Goal: Task Accomplishment & Management: Manage account settings

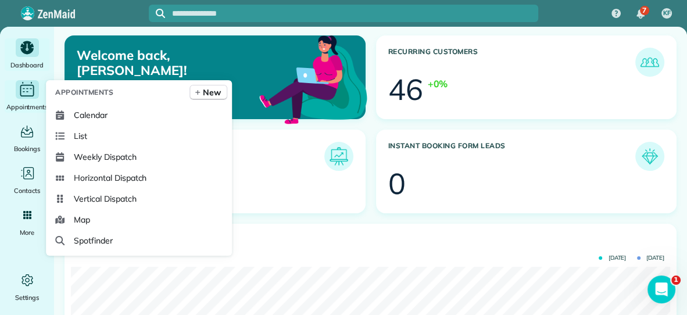
click at [30, 99] on div "Appointments" at bounding box center [27, 96] width 47 height 33
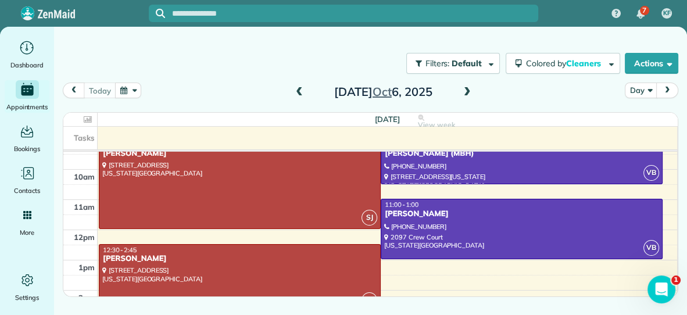
scroll to position [77, 0]
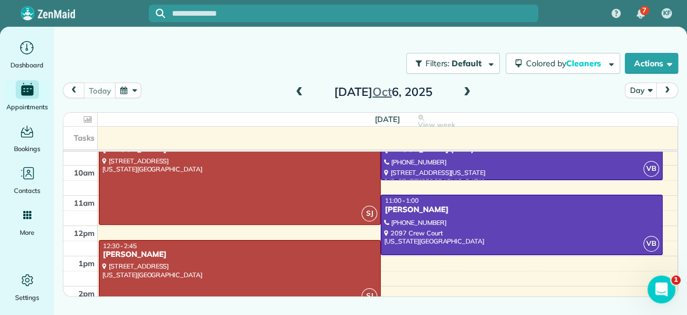
click at [427, 188] on div "7am 8am 9am 10am 11am 12pm 1pm 2pm 3pm 4pm 5pm 6pm SJ 9:00 - 12:00 [PERSON_NAME…" at bounding box center [370, 256] width 614 height 362
click at [465, 91] on span at bounding box center [467, 92] width 13 height 10
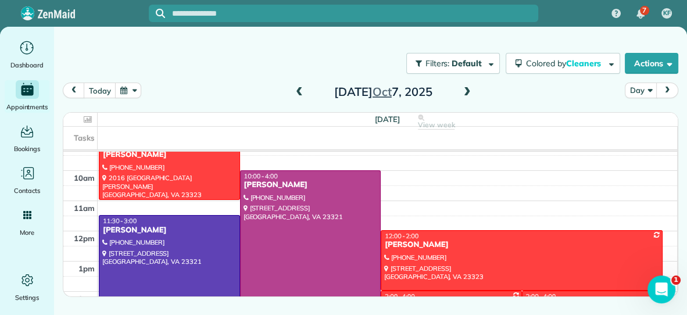
scroll to position [85, 0]
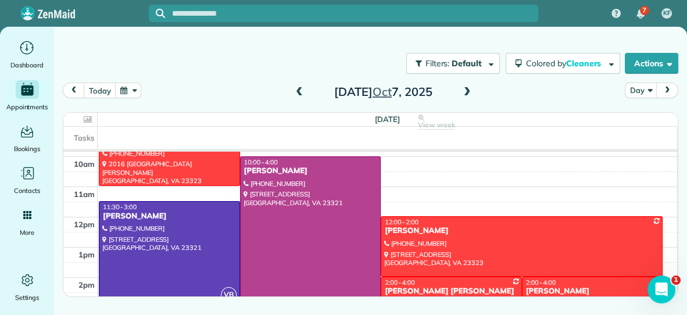
click at [323, 71] on div "Filters: Default Colored by Cleaners Color by Cleaner Color by Team Color by St…" at bounding box center [370, 63] width 633 height 38
click at [297, 94] on span at bounding box center [299, 92] width 13 height 10
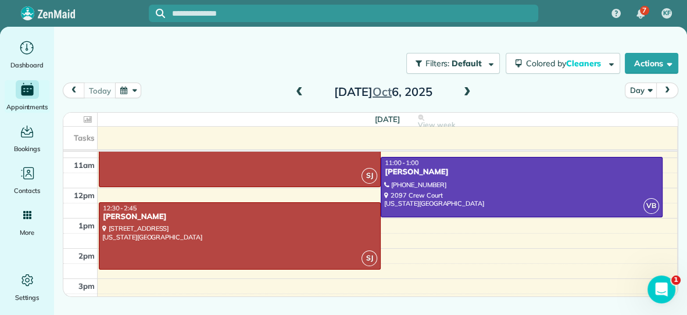
scroll to position [119, 0]
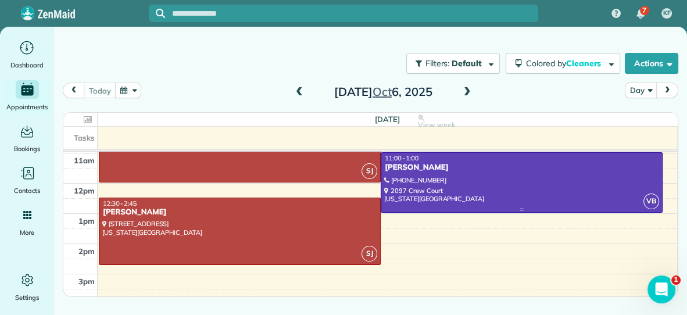
click at [470, 196] on div at bounding box center [521, 182] width 281 height 59
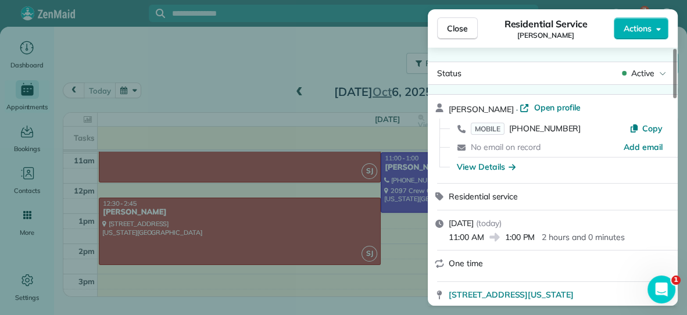
click at [642, 28] on span "Actions" at bounding box center [638, 29] width 28 height 12
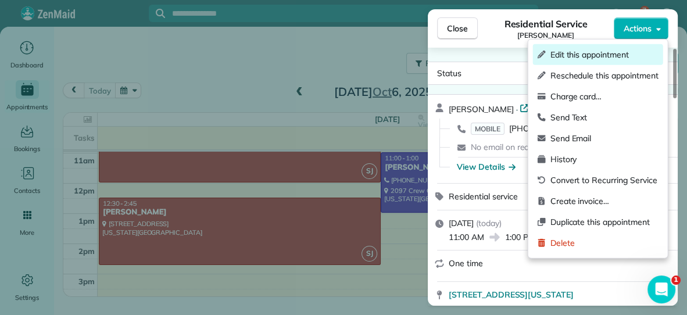
click at [600, 56] on span "Edit this appointment" at bounding box center [605, 55] width 108 height 12
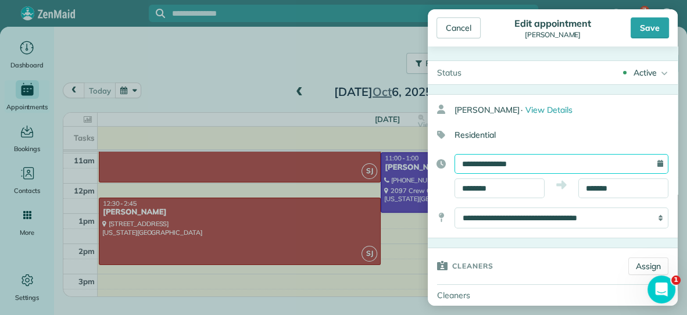
click at [532, 164] on input "**********" at bounding box center [562, 164] width 214 height 20
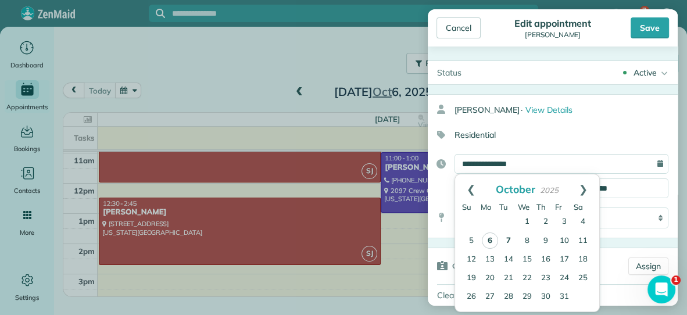
click at [506, 244] on link "7" at bounding box center [508, 241] width 19 height 19
type input "**********"
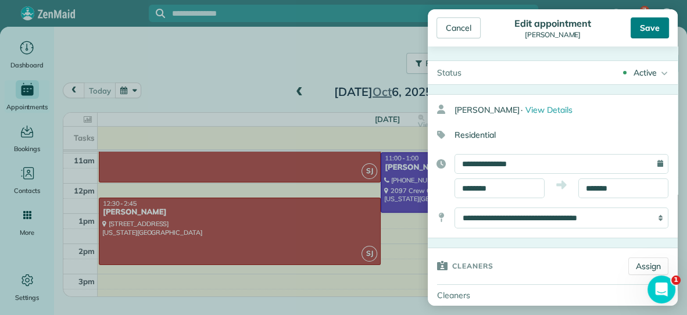
click at [636, 28] on div "Save" at bounding box center [650, 27] width 38 height 21
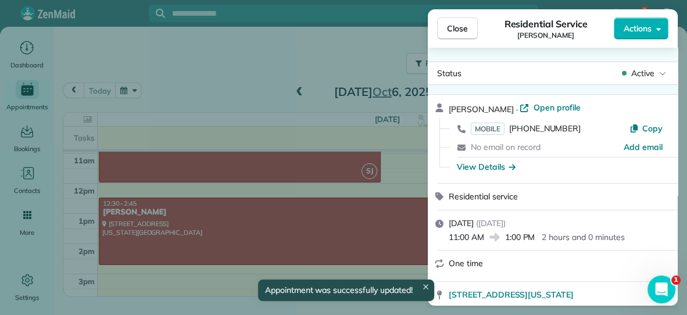
click at [460, 31] on span "Close" at bounding box center [457, 29] width 21 height 12
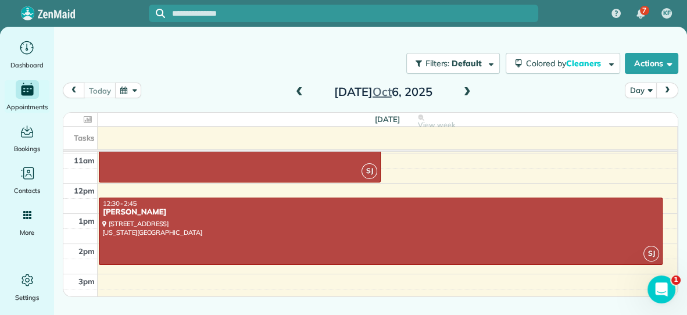
click at [465, 92] on span at bounding box center [467, 92] width 13 height 10
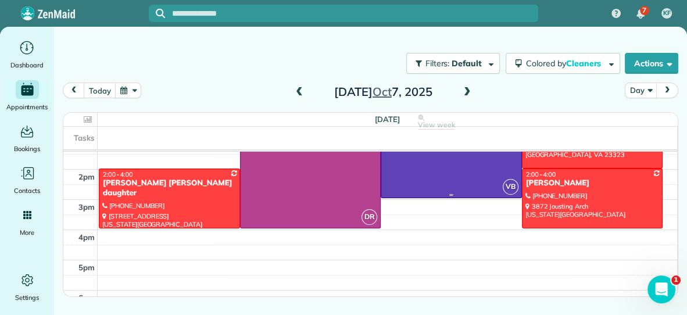
scroll to position [194, 0]
click at [589, 195] on div at bounding box center [593, 198] width 140 height 59
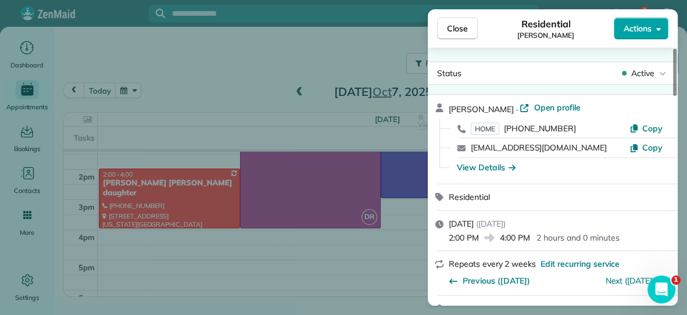
click at [642, 31] on span "Actions" at bounding box center [638, 29] width 28 height 12
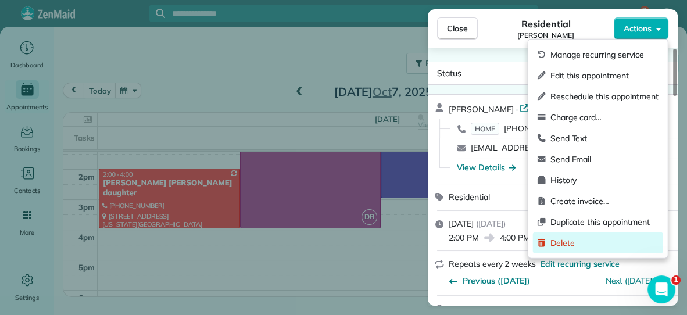
click at [556, 240] on span "Delete" at bounding box center [605, 243] width 108 height 12
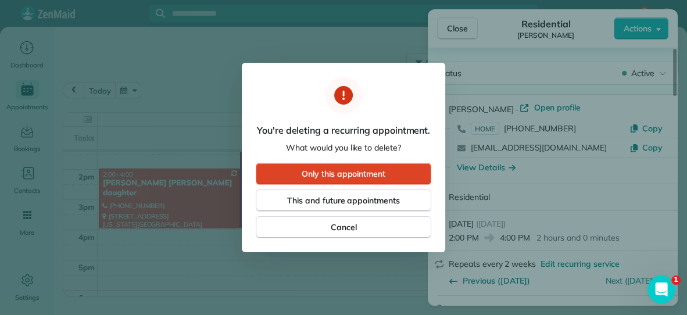
click at [418, 182] on button "Only this appointment" at bounding box center [344, 174] width 176 height 22
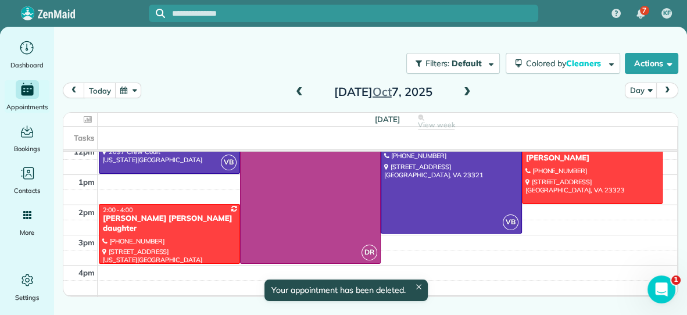
scroll to position [198, 0]
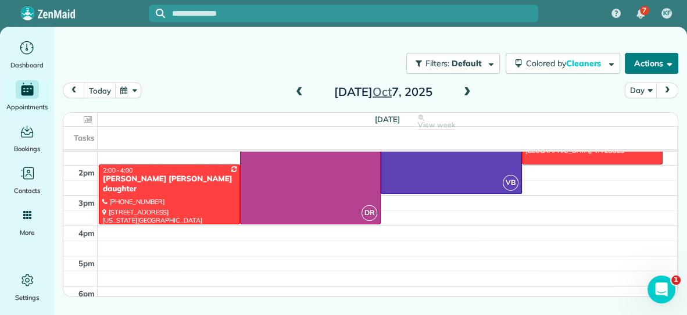
click at [648, 65] on button "Actions" at bounding box center [651, 63] width 53 height 21
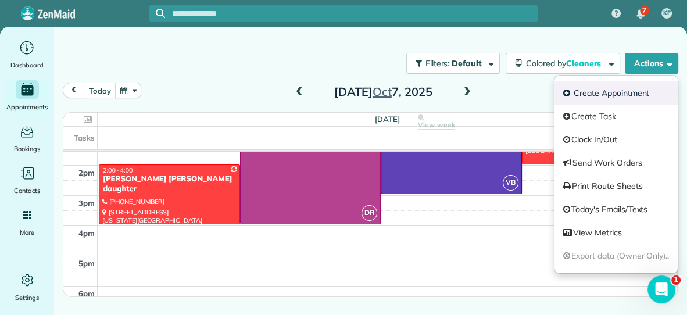
click at [614, 92] on link "Create Appointment" at bounding box center [616, 92] width 123 height 23
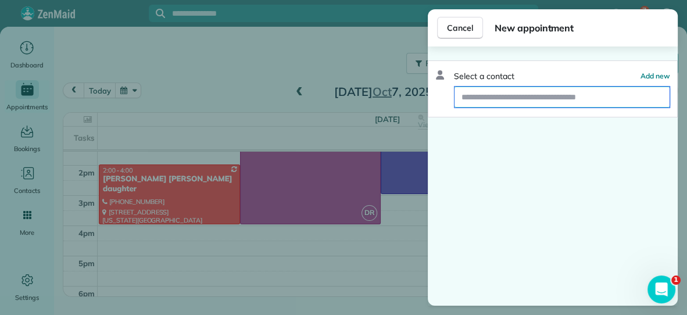
click at [614, 92] on input "text" at bounding box center [562, 97] width 215 height 21
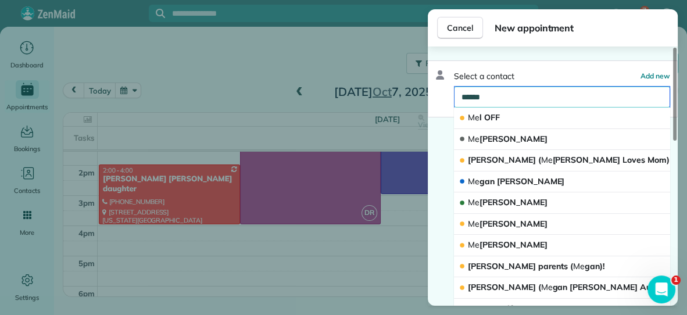
type input "*******"
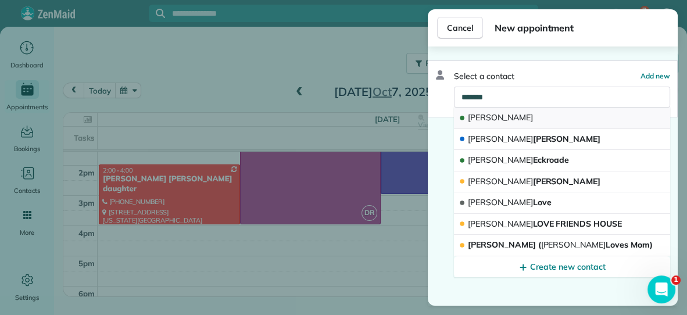
click at [592, 115] on button "[PERSON_NAME]" at bounding box center [562, 119] width 216 height 22
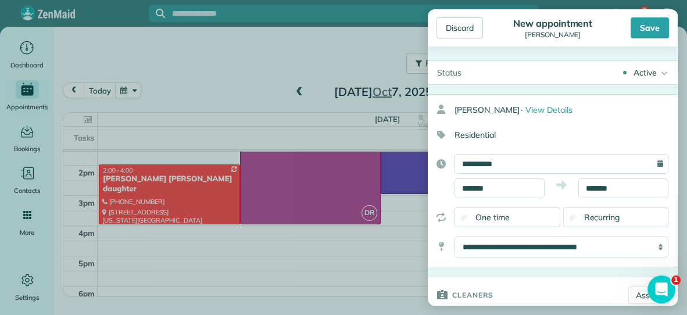
type input "**********"
type input "*****"
click at [654, 26] on div "Save" at bounding box center [650, 27] width 38 height 21
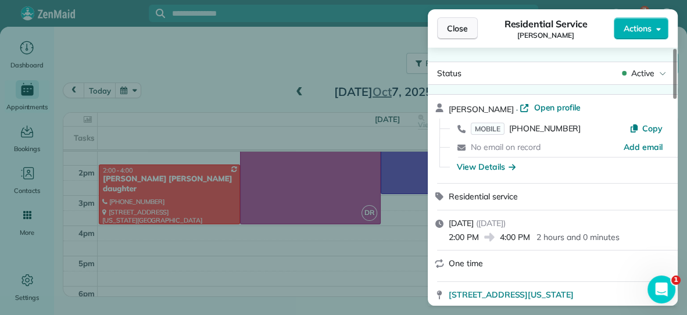
click at [466, 33] on span "Close" at bounding box center [457, 29] width 21 height 12
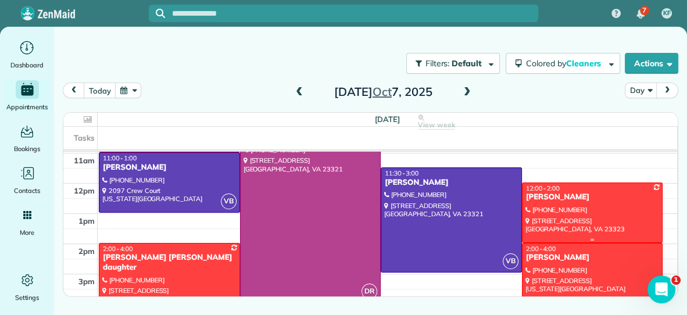
scroll to position [122, 0]
